Goal: Information Seeking & Learning: Learn about a topic

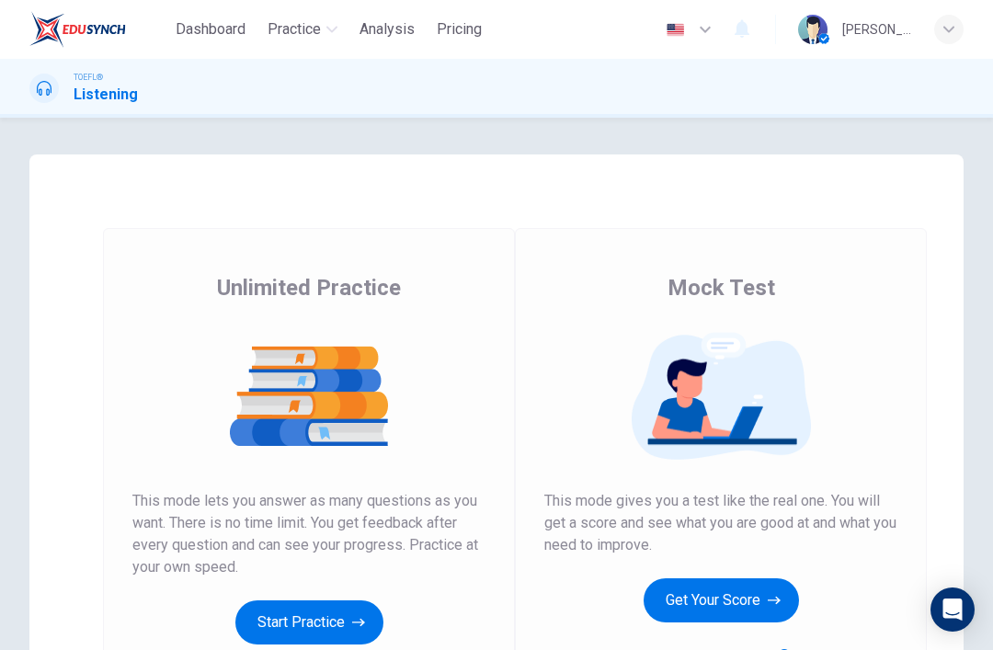
scroll to position [203, 0]
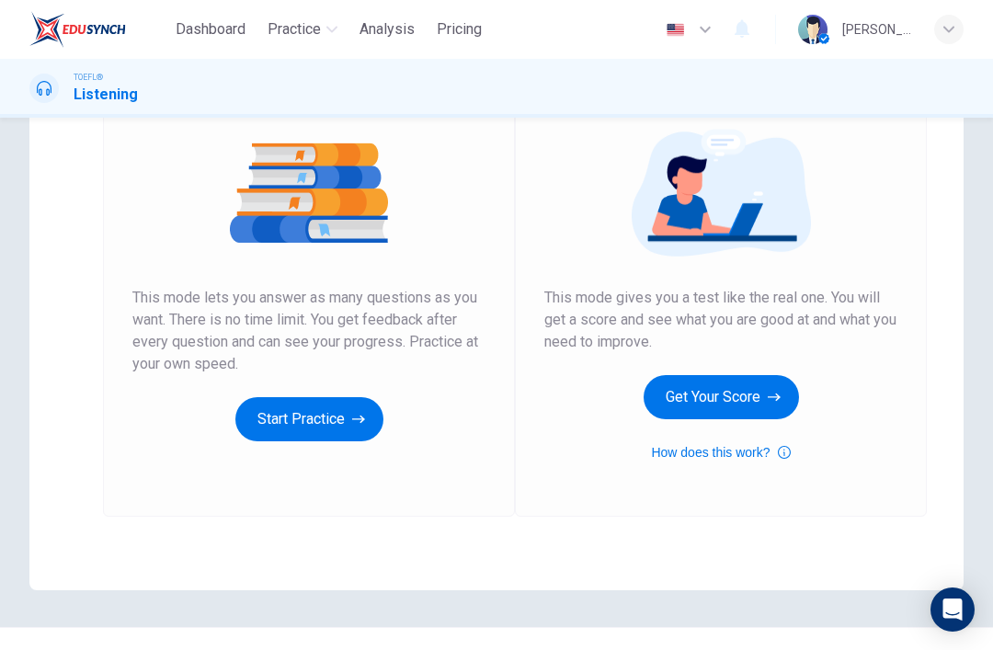
click at [761, 391] on button "Get Your Score" at bounding box center [721, 397] width 155 height 44
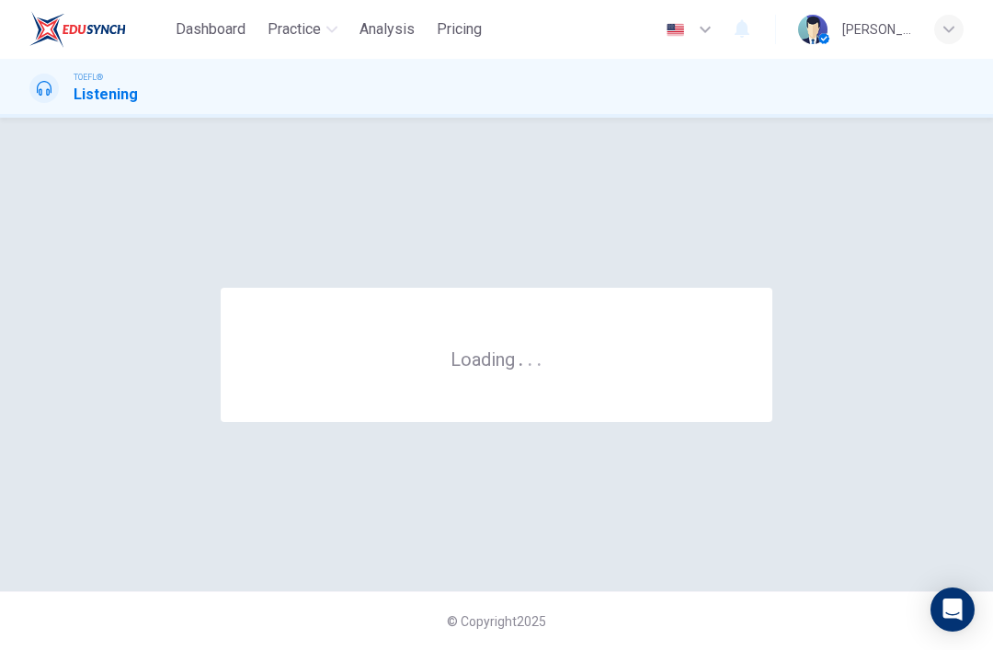
scroll to position [0, 0]
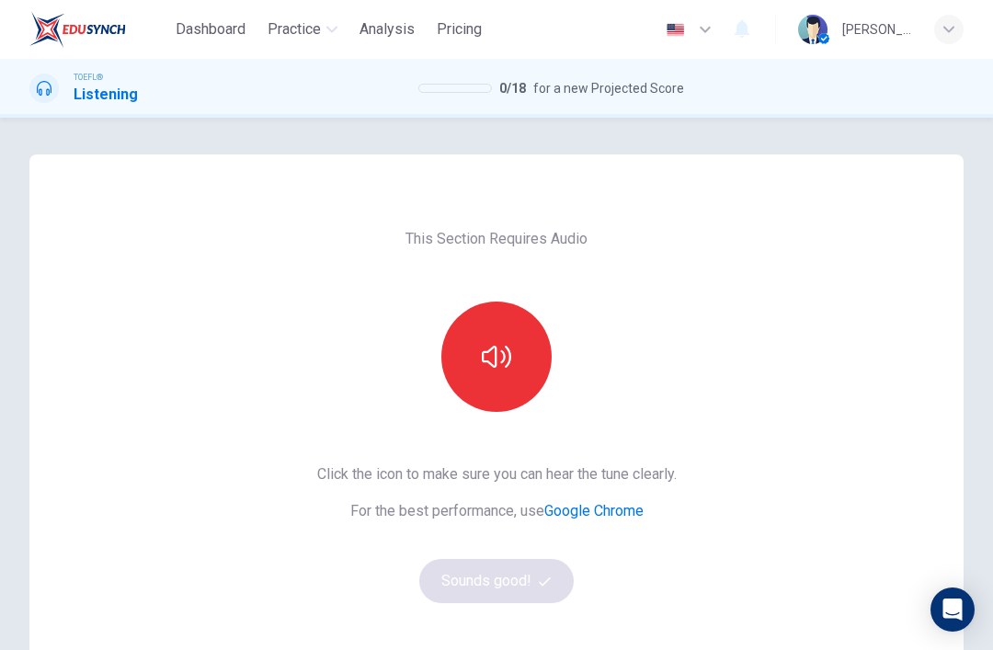
click at [511, 361] on button "button" at bounding box center [496, 357] width 110 height 110
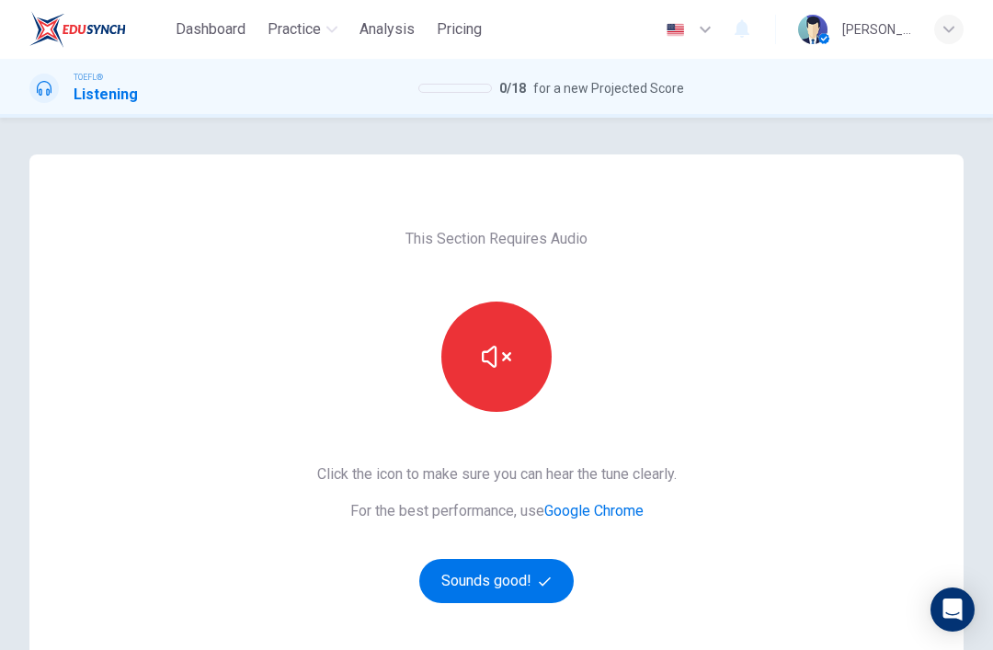
click at [537, 578] on button "Sounds good!" at bounding box center [496, 581] width 154 height 44
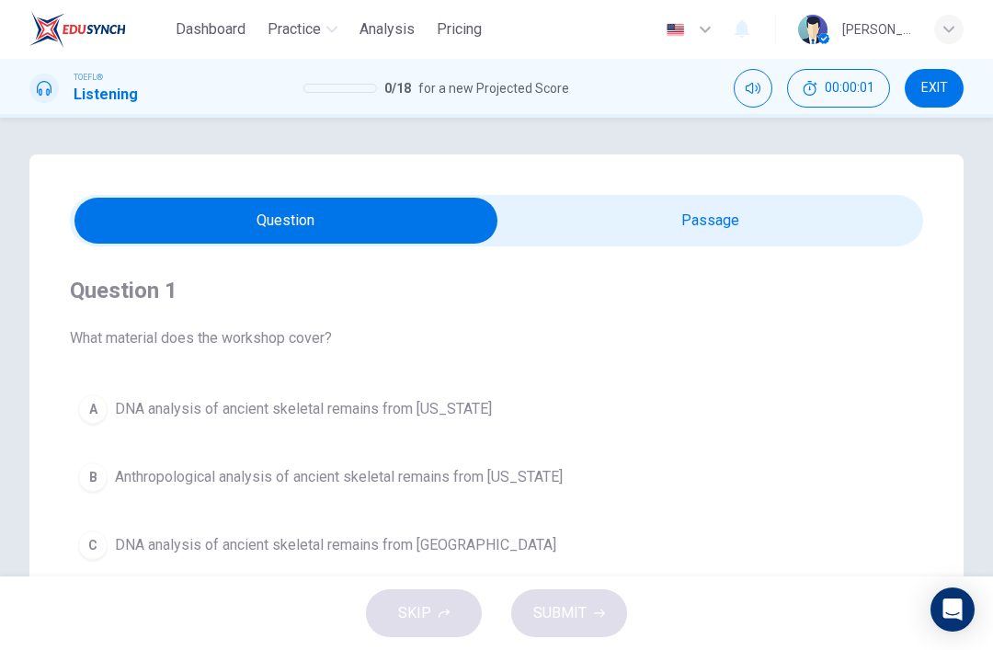
click at [736, 229] on input "checkbox" at bounding box center [286, 221] width 1280 height 46
checkbox input "true"
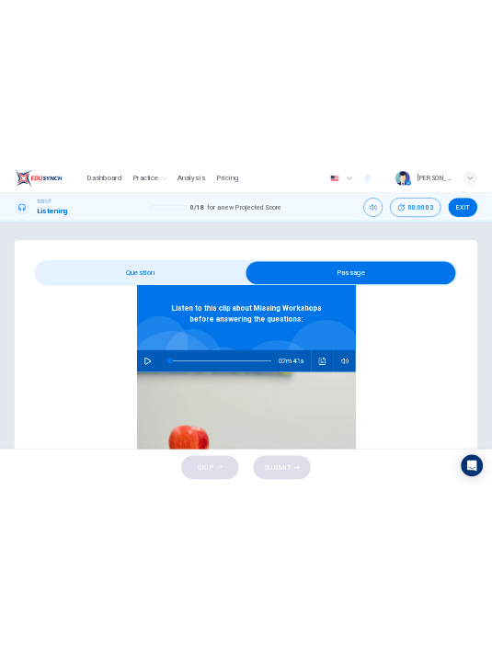
scroll to position [103, 0]
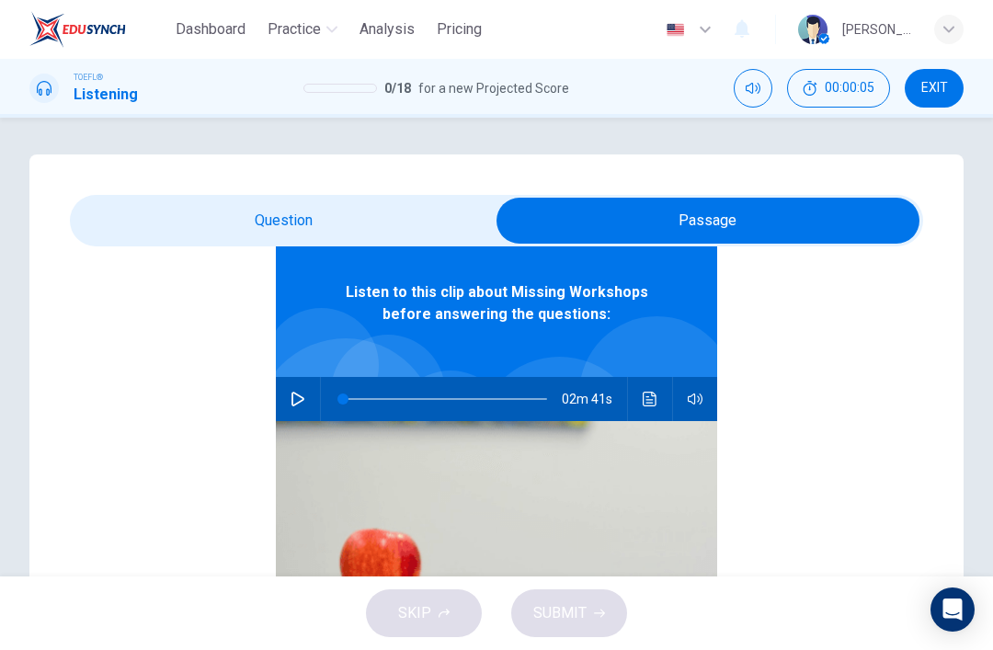
click at [309, 402] on button "button" at bounding box center [297, 399] width 29 height 44
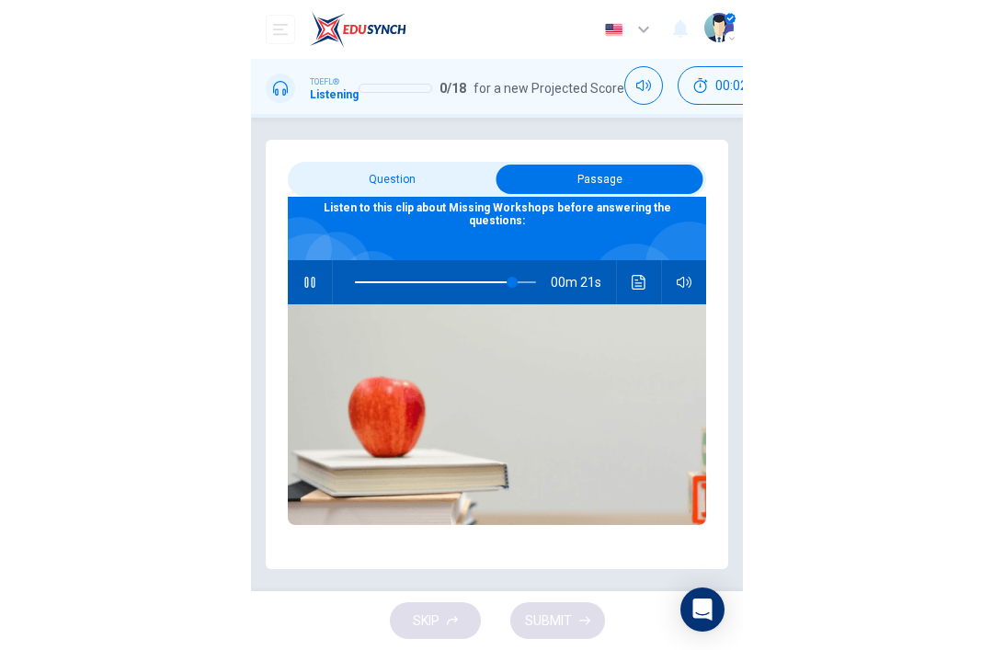
scroll to position [0, 0]
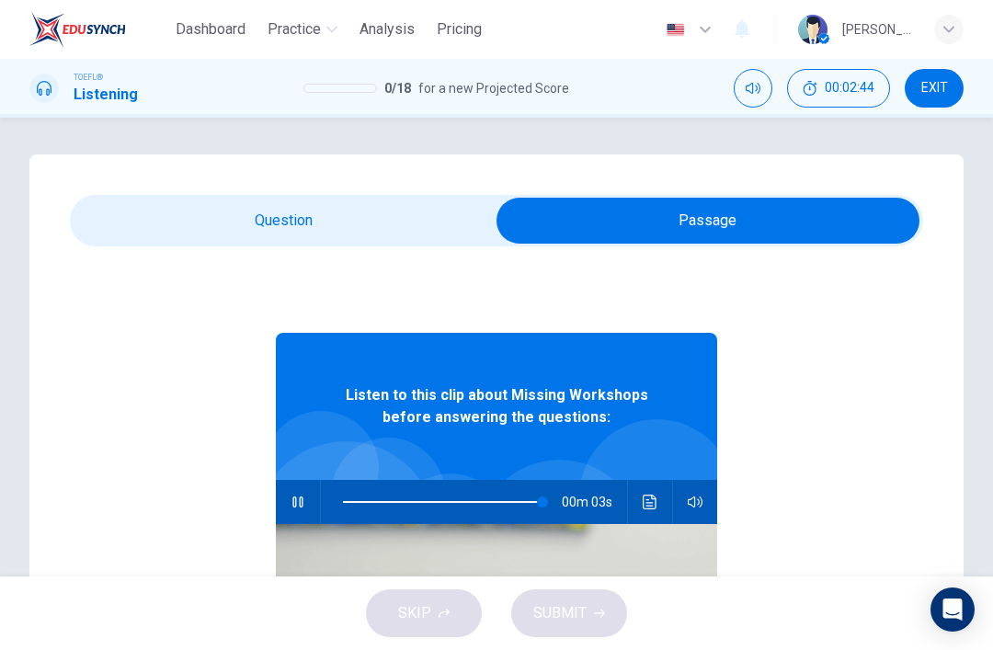
type input "98"
click at [405, 221] on input "checkbox" at bounding box center [708, 221] width 1280 height 46
checkbox input "false"
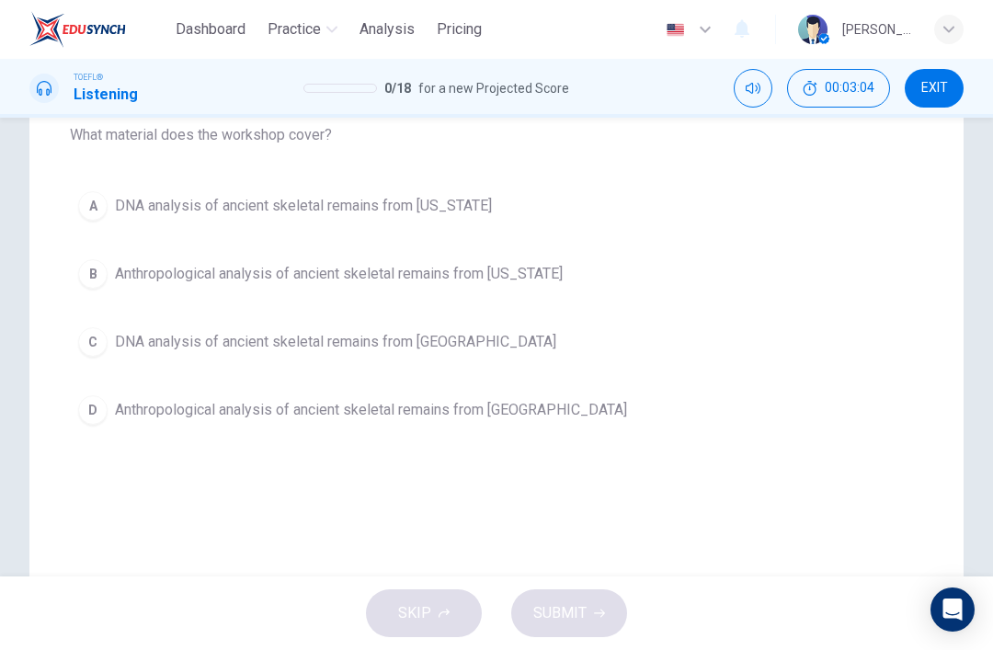
scroll to position [203, 0]
click at [526, 202] on button "A DNA analysis of ancient skeletal remains from [US_STATE]" at bounding box center [496, 206] width 853 height 46
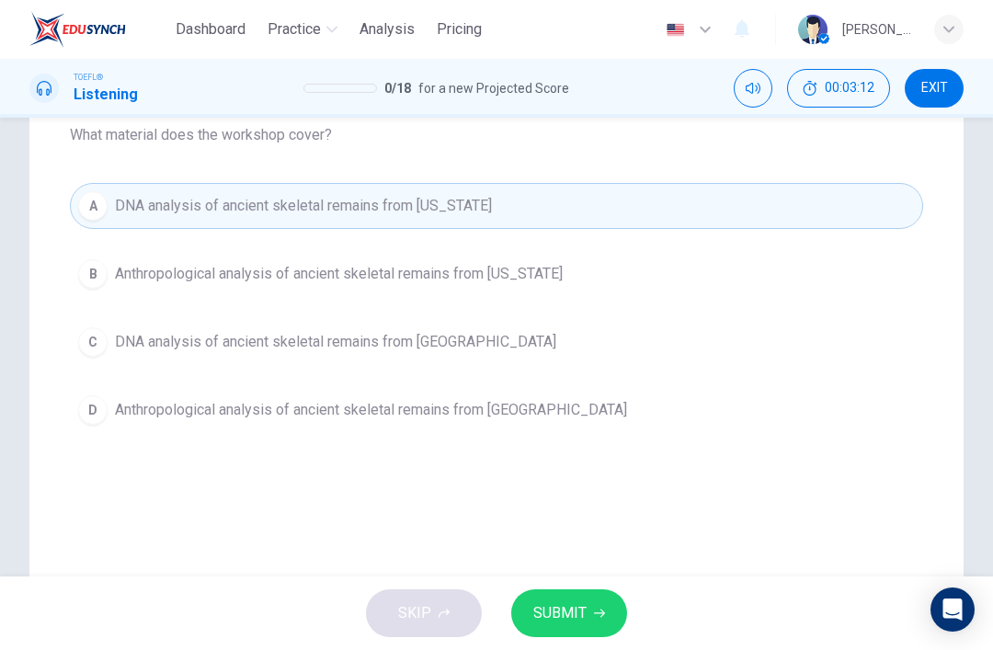
click at [562, 631] on button "SUBMIT" at bounding box center [569, 613] width 116 height 48
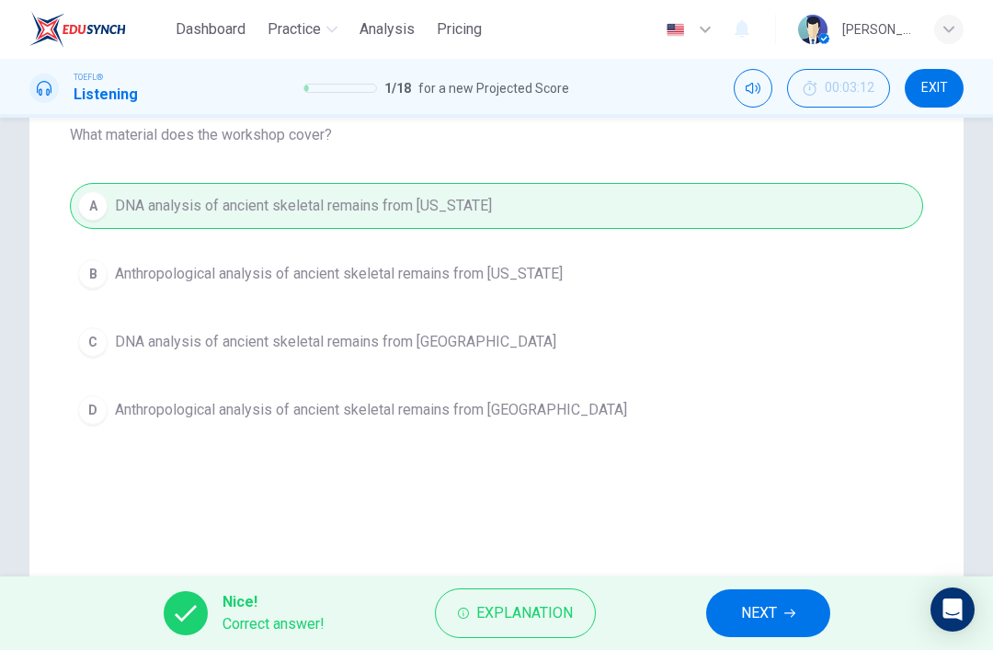
click at [793, 607] on button "NEXT" at bounding box center [768, 613] width 124 height 48
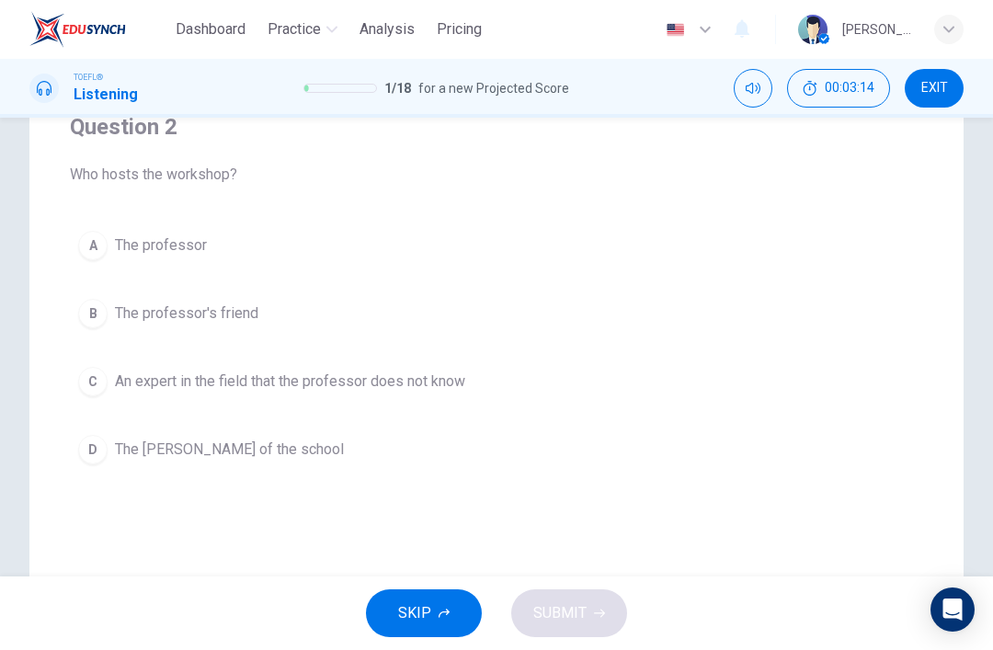
scroll to position [163, 0]
click at [505, 330] on button "B The professor's friend" at bounding box center [496, 315] width 853 height 46
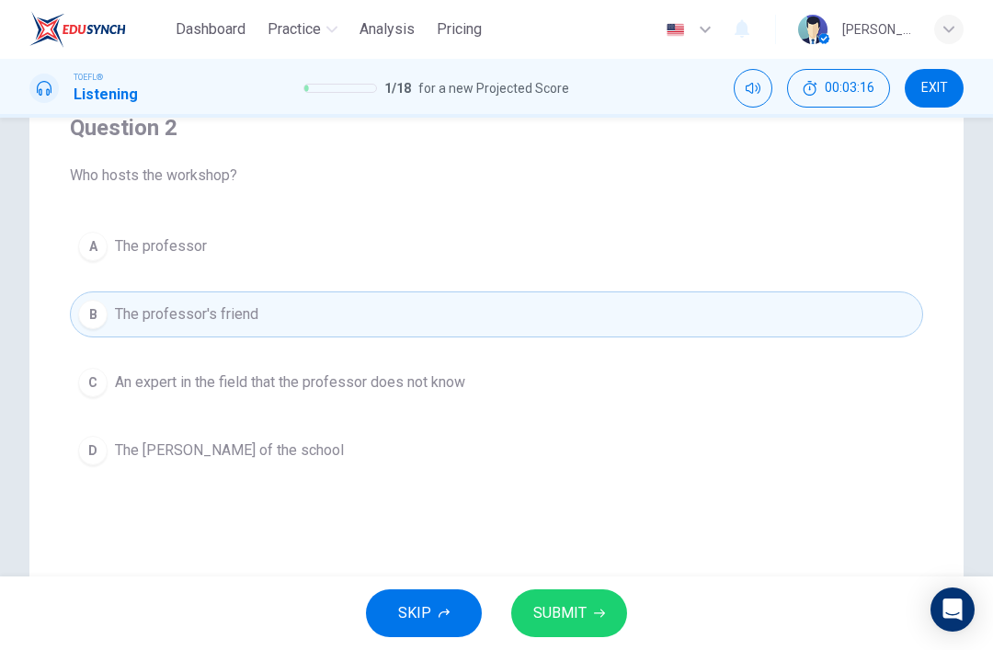
click at [600, 603] on button "SUBMIT" at bounding box center [569, 613] width 116 height 48
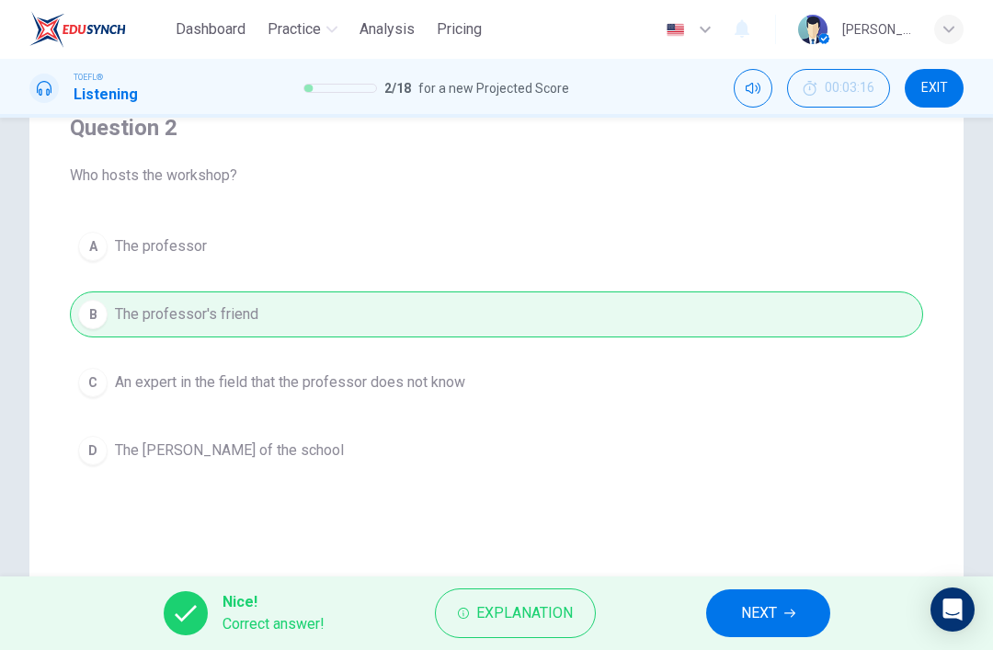
click at [790, 608] on icon "button" at bounding box center [789, 613] width 11 height 11
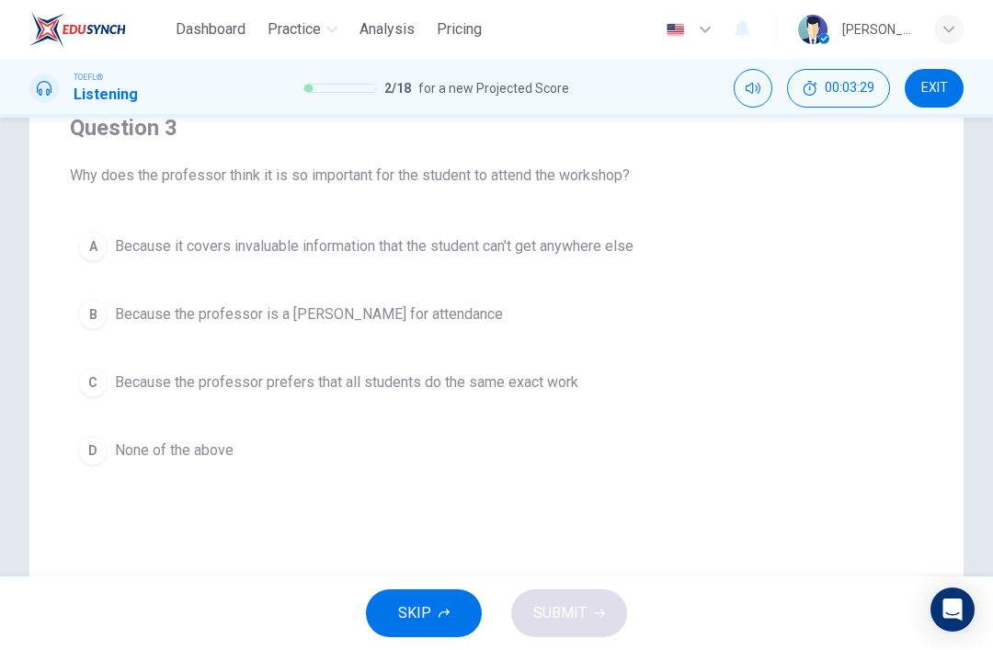
click at [622, 241] on span "Because it covers invaluable information that the student can't get anywhere el…" at bounding box center [374, 246] width 519 height 22
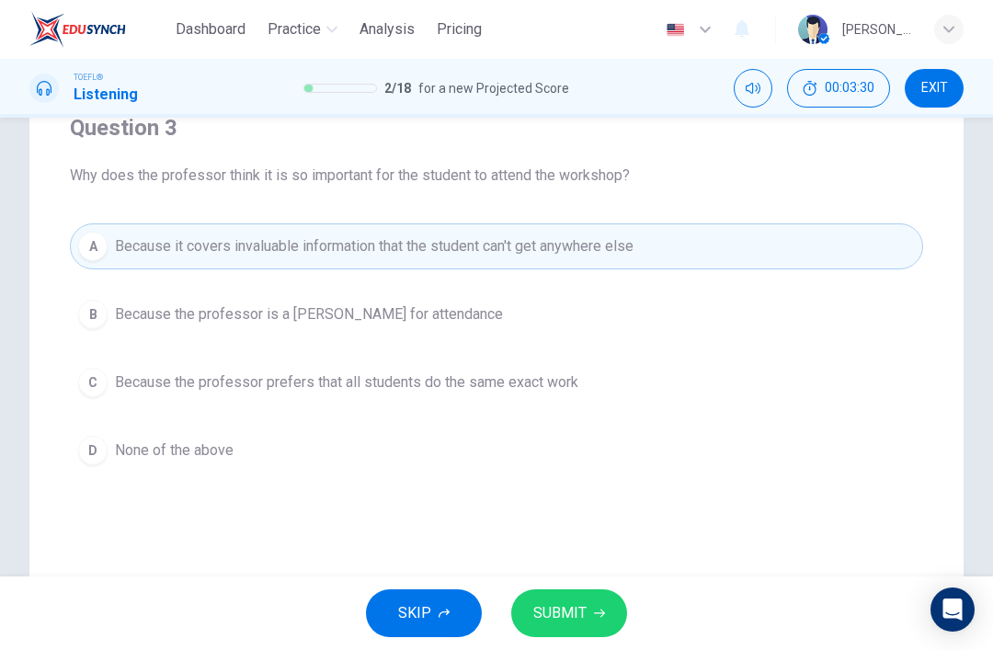
click at [614, 607] on button "SUBMIT" at bounding box center [569, 613] width 116 height 48
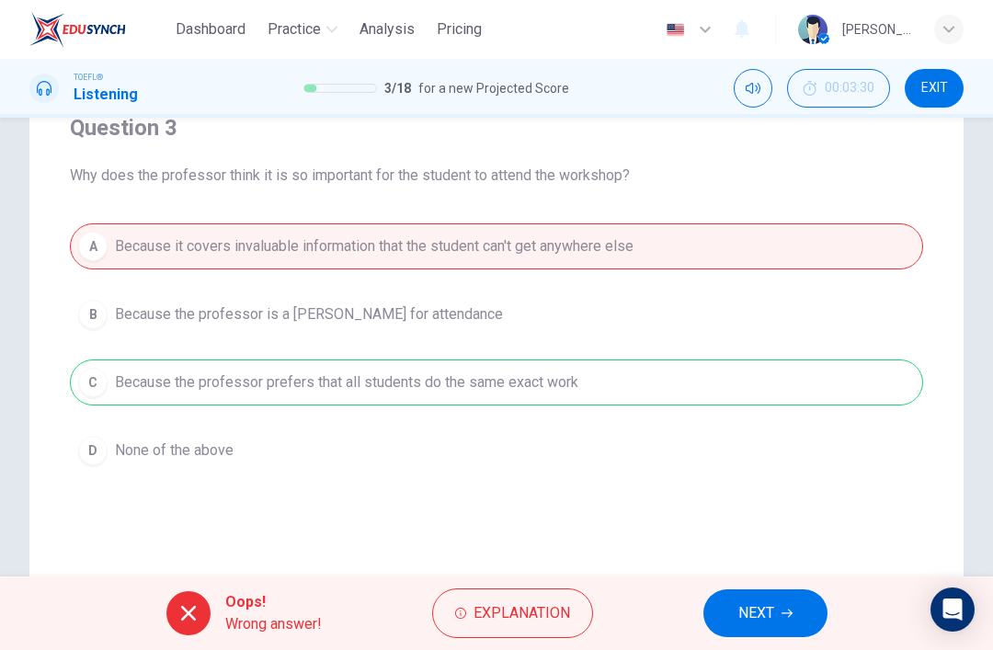
click at [781, 594] on button "NEXT" at bounding box center [765, 613] width 124 height 48
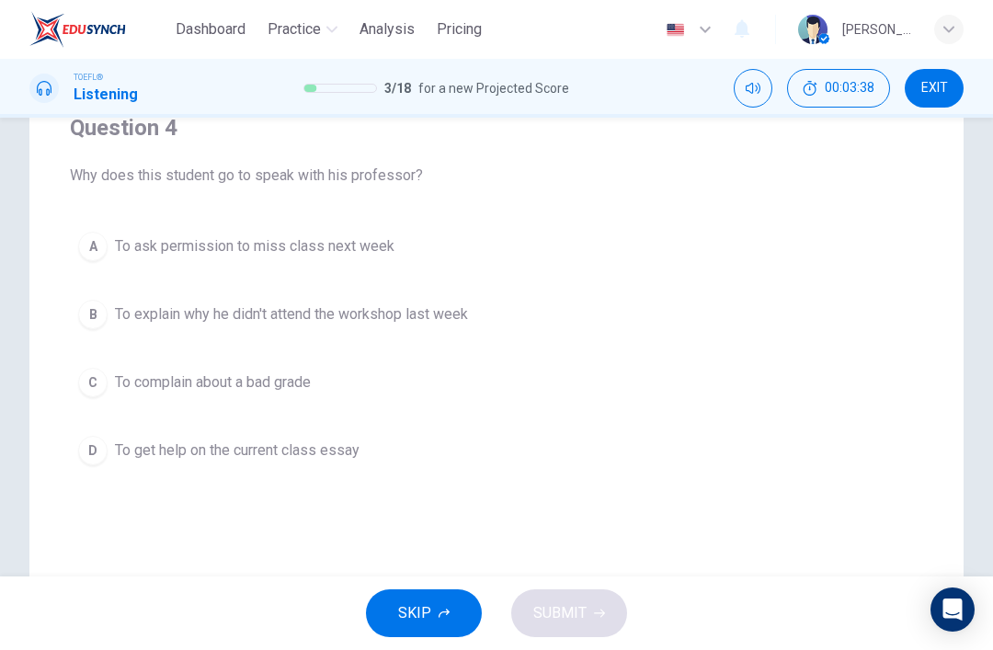
click at [612, 308] on button "B To explain why he didn't attend the workshop last week" at bounding box center [496, 315] width 853 height 46
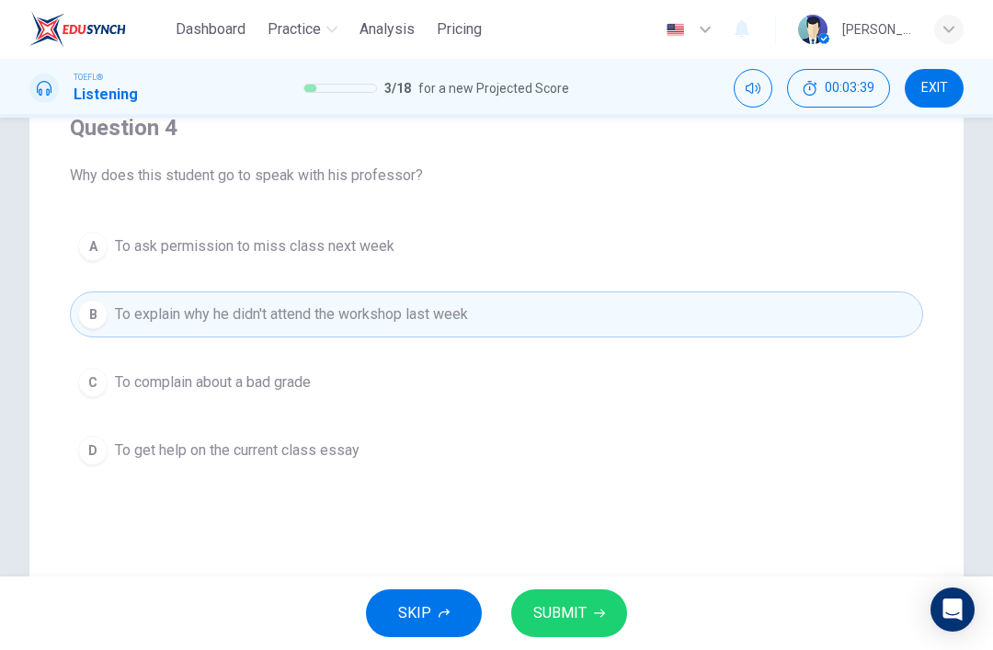
click at [587, 610] on button "SUBMIT" at bounding box center [569, 613] width 116 height 48
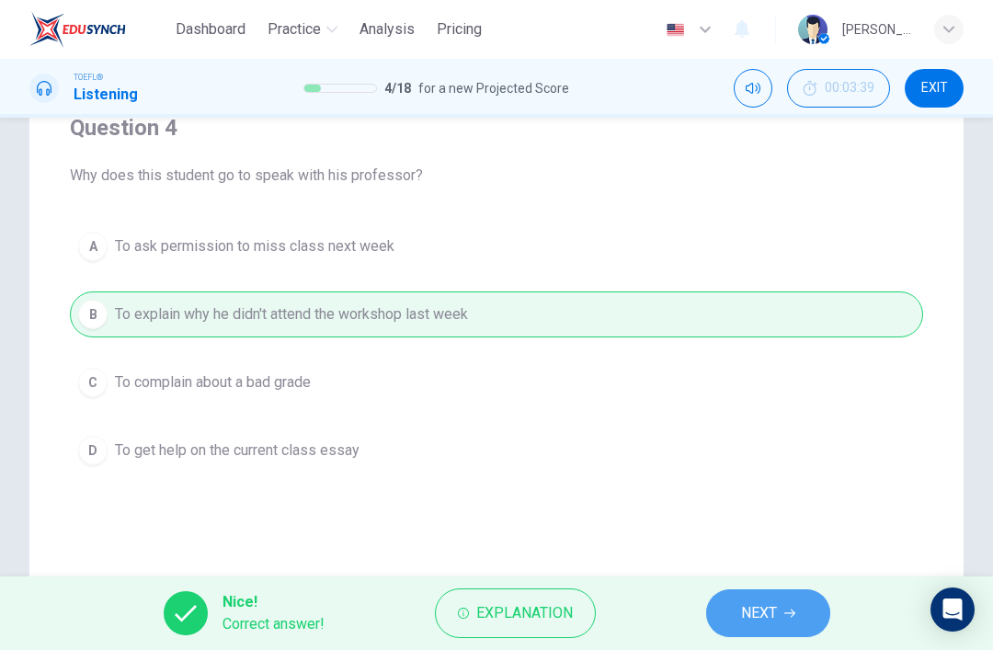
click at [777, 610] on span "NEXT" at bounding box center [759, 613] width 36 height 26
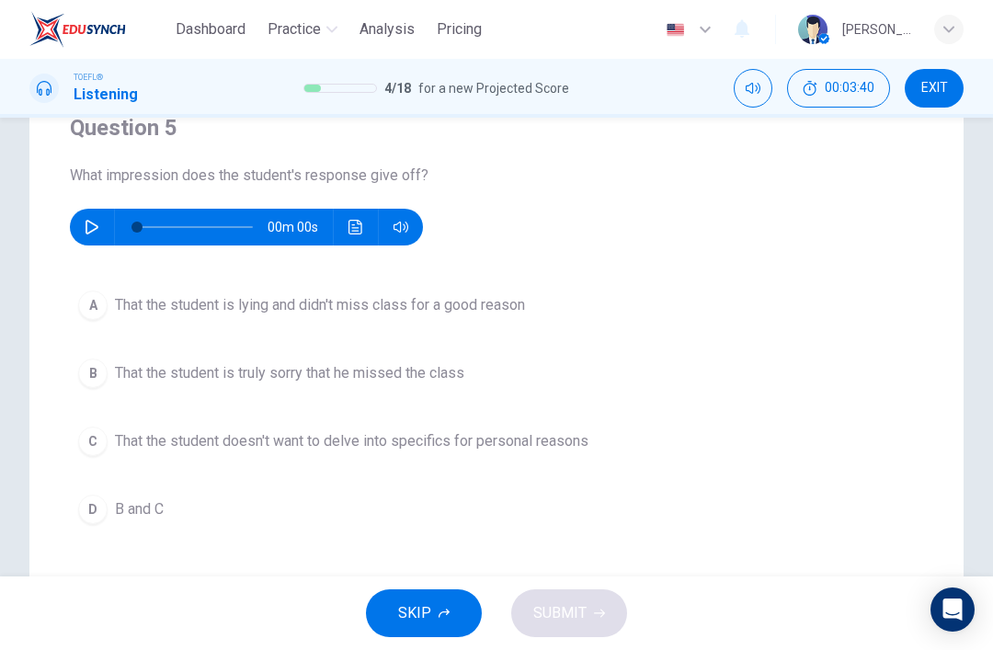
click at [84, 228] on button "button" at bounding box center [91, 227] width 29 height 37
type input "0"
click at [517, 360] on button "B That the student is truly sorry that he missed the class" at bounding box center [496, 373] width 853 height 46
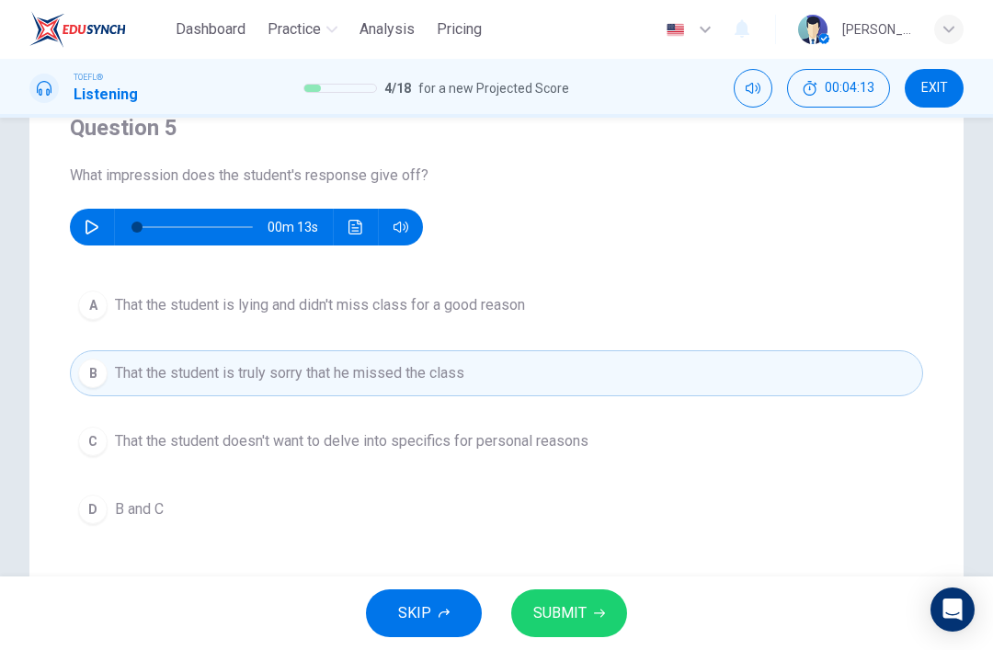
click at [415, 532] on button "D B and C" at bounding box center [496, 509] width 853 height 46
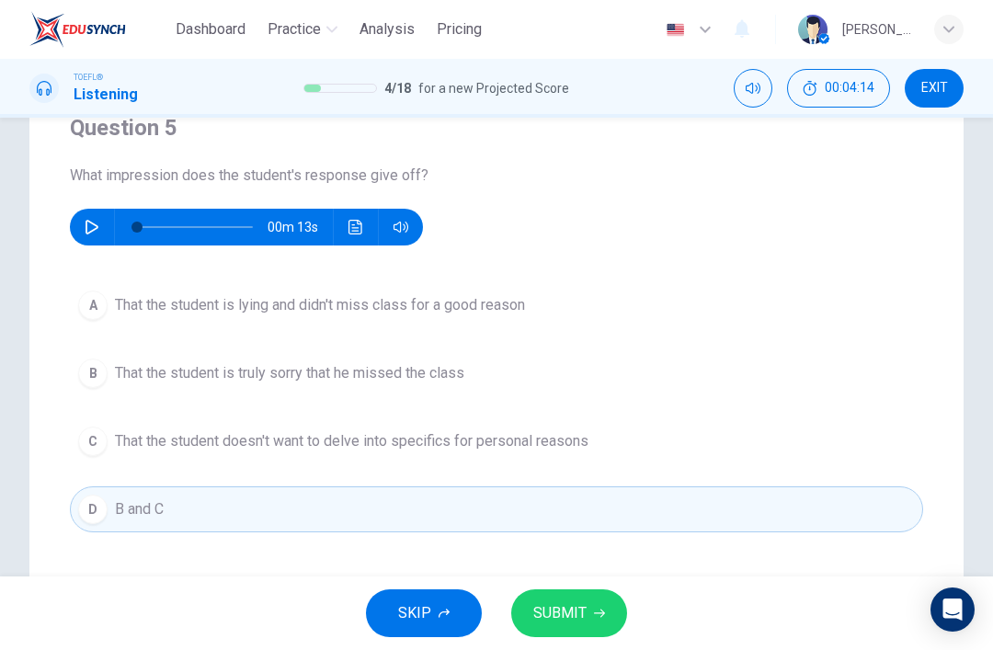
click at [548, 384] on button "B That the student is truly sorry that he missed the class" at bounding box center [496, 373] width 853 height 46
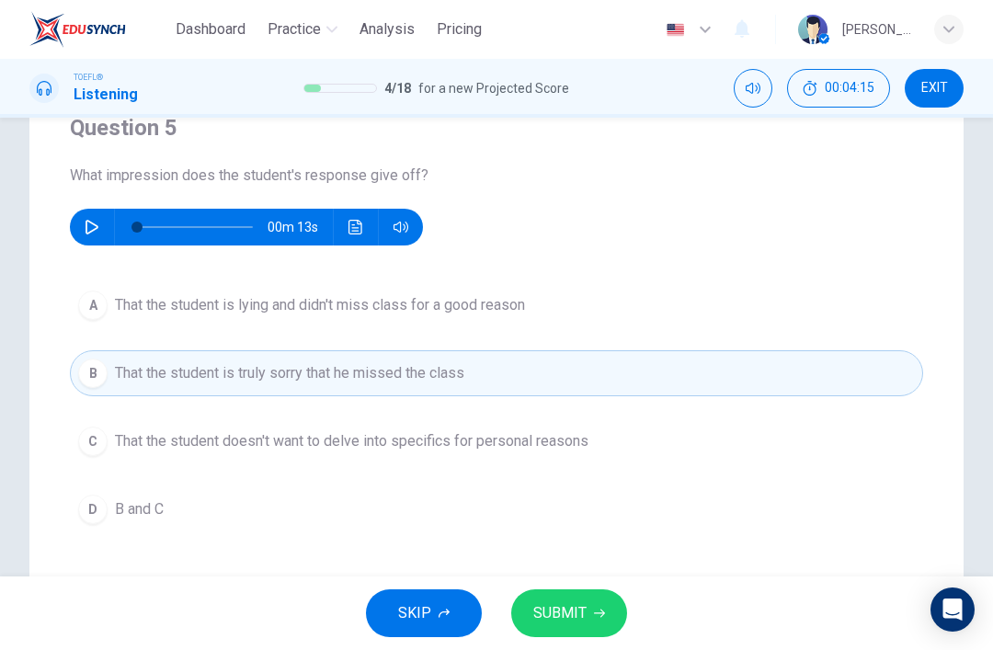
click at [483, 530] on button "D B and C" at bounding box center [496, 509] width 853 height 46
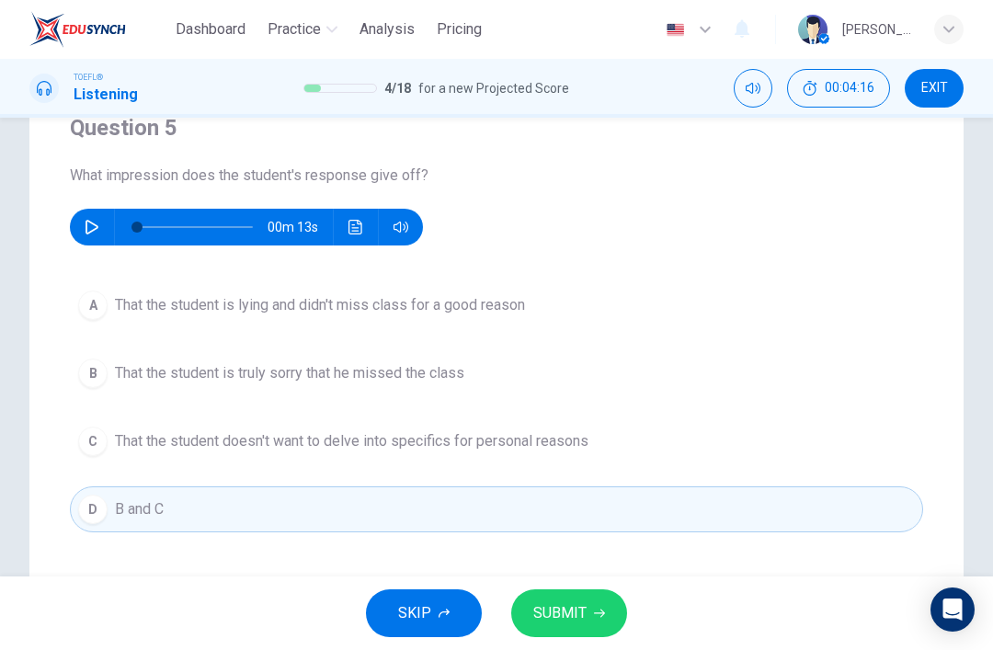
click at [588, 609] on button "SUBMIT" at bounding box center [569, 613] width 116 height 48
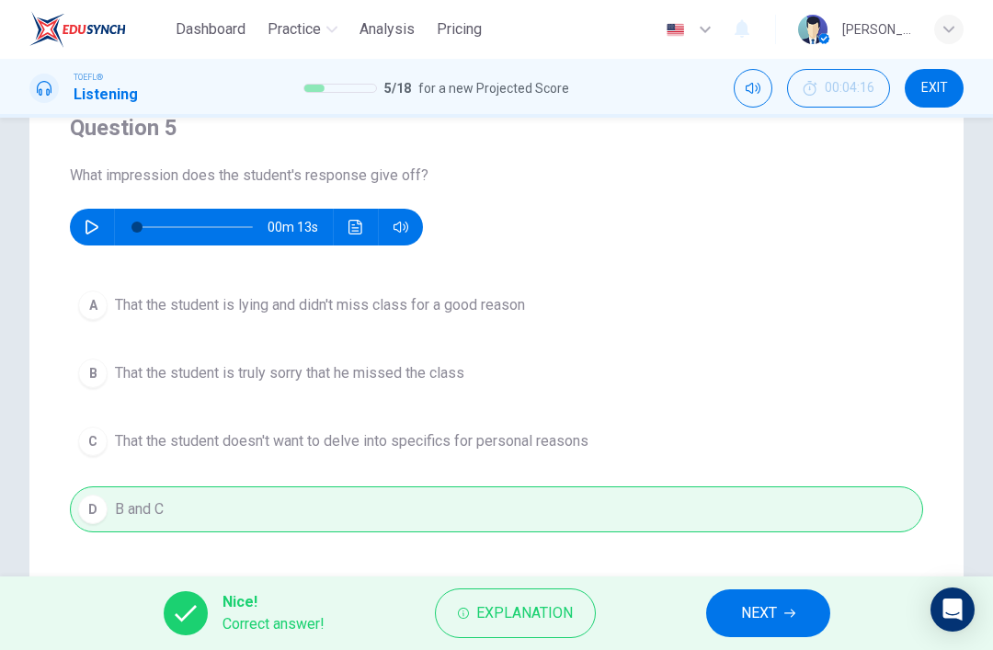
click at [739, 612] on button "NEXT" at bounding box center [768, 613] width 124 height 48
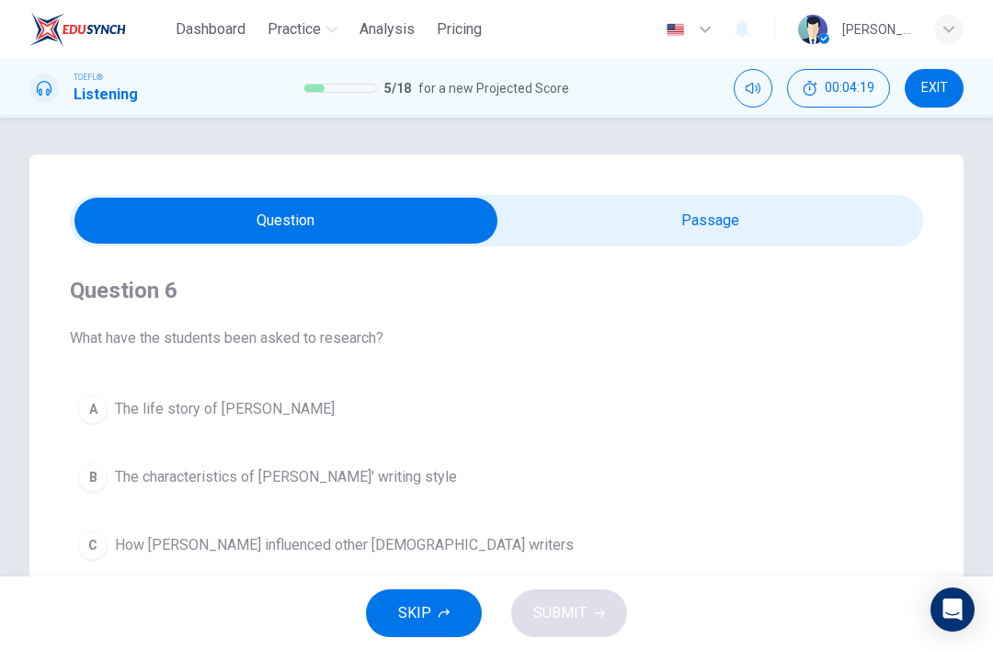
scroll to position [-2, 0]
click at [762, 209] on input "checkbox" at bounding box center [286, 221] width 1280 height 46
checkbox input "true"
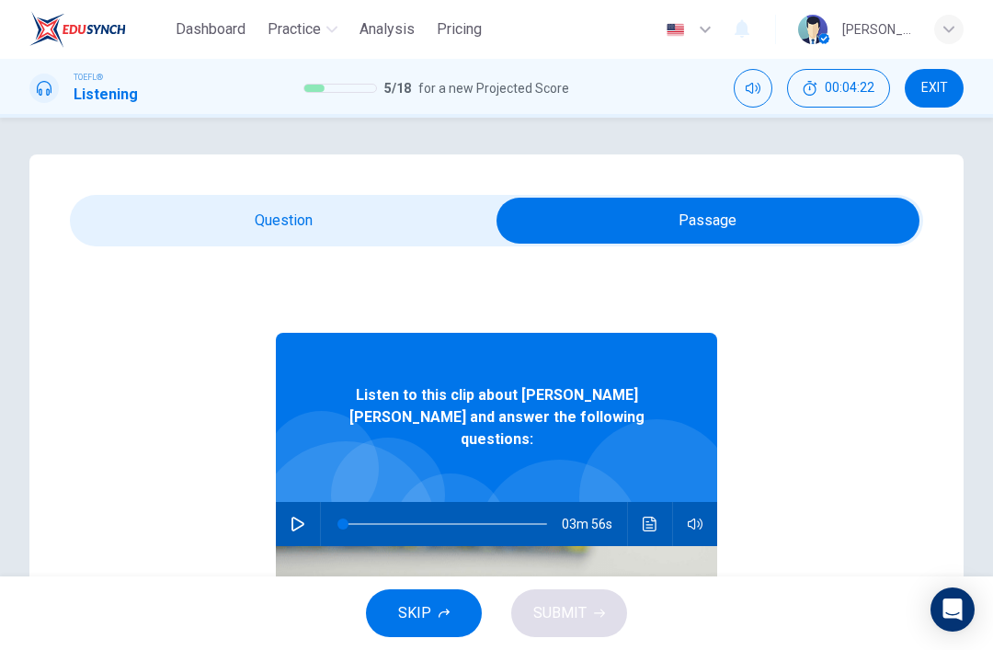
click at [932, 103] on button "EXIT" at bounding box center [934, 88] width 59 height 39
